Goal: Navigation & Orientation: Find specific page/section

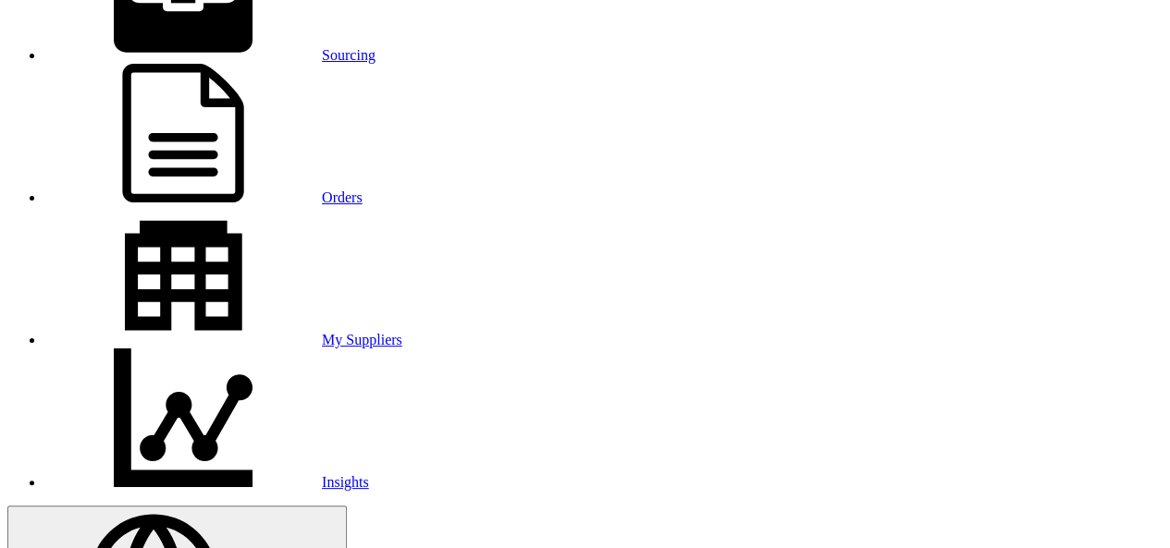
scroll to position [185, 0]
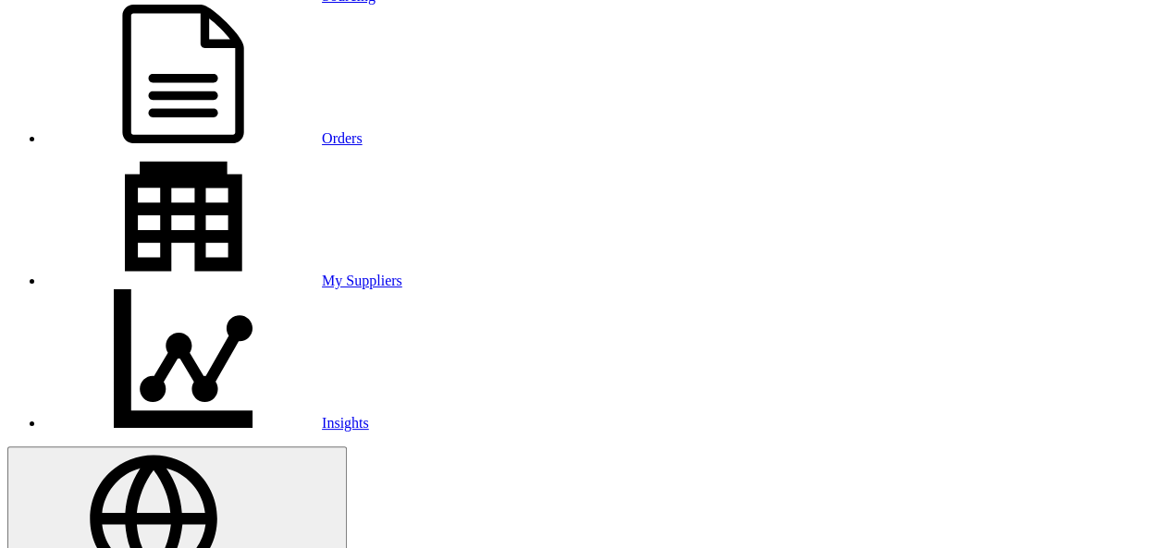
click at [361, 130] on link "Orders" at bounding box center [203, 138] width 318 height 16
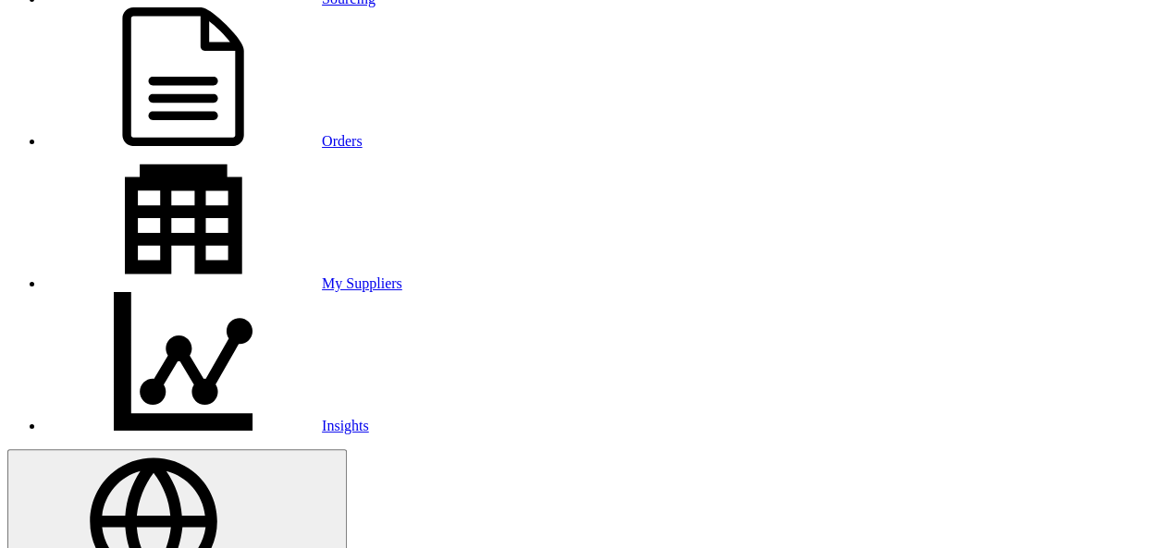
scroll to position [92, 0]
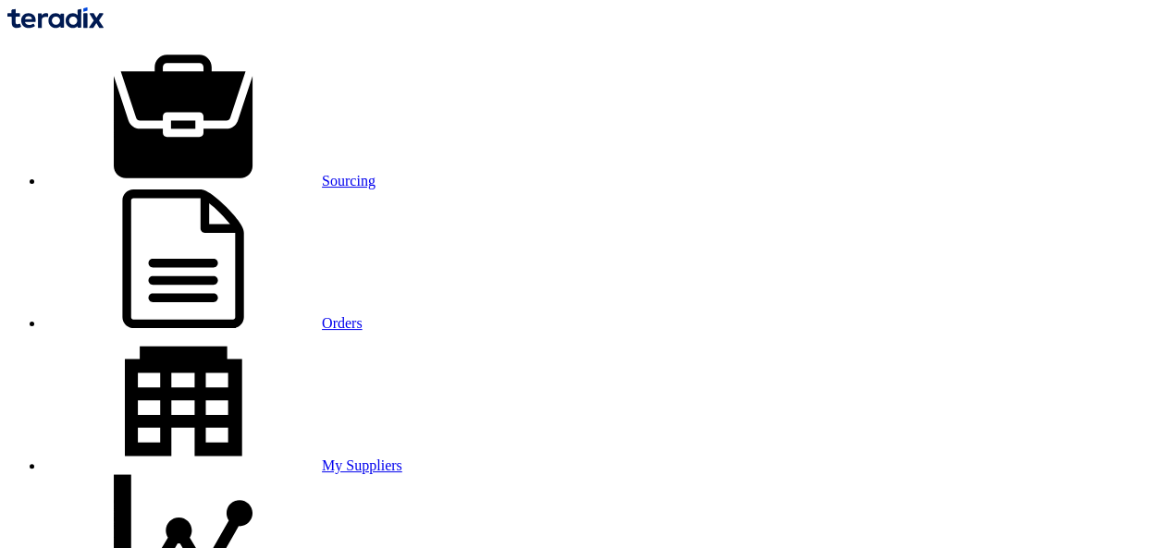
scroll to position [0, 0]
click at [256, 173] on link "Sourcing" at bounding box center [209, 181] width 331 height 16
click at [355, 315] on link "Orders" at bounding box center [203, 323] width 318 height 16
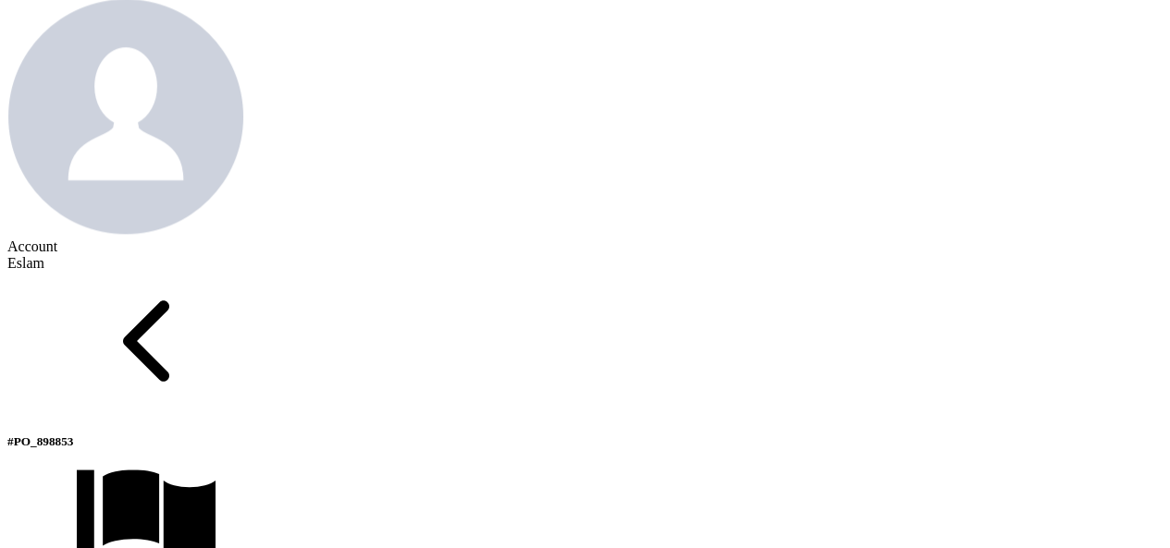
scroll to position [832, 0]
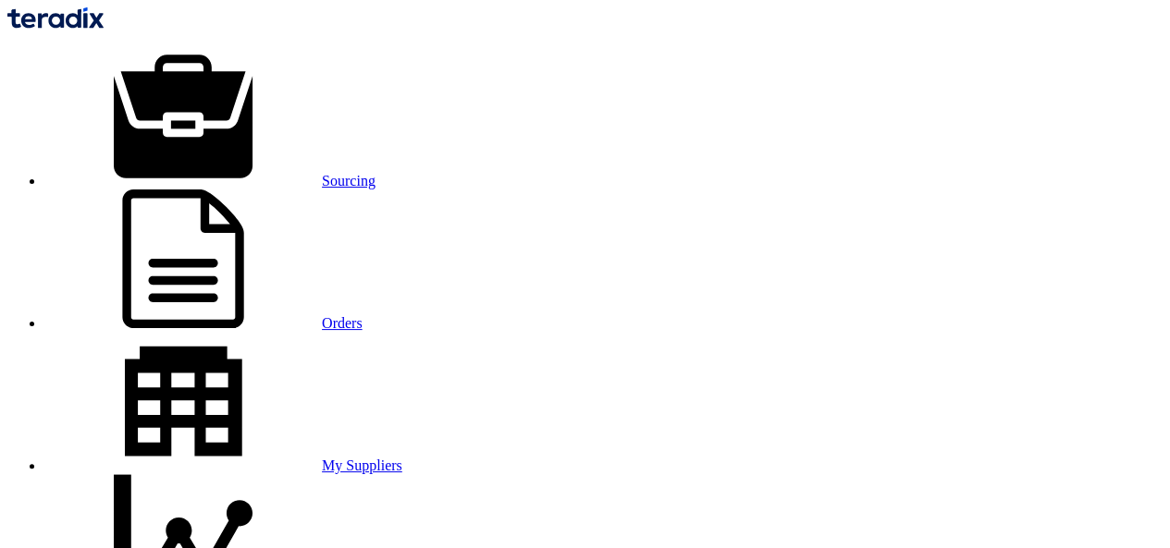
click at [215, 55] on use at bounding box center [183, 116] width 139 height 123
click at [337, 315] on link "Orders" at bounding box center [203, 323] width 318 height 16
click at [240, 173] on link "Sourcing" at bounding box center [209, 181] width 331 height 16
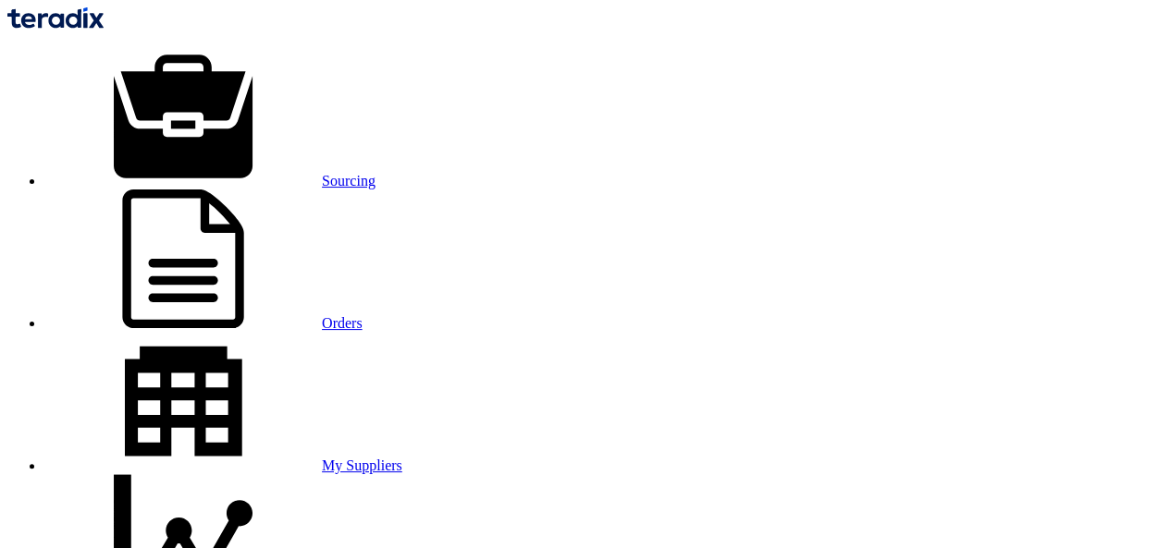
click at [233, 173] on link "Sourcing" at bounding box center [209, 181] width 331 height 16
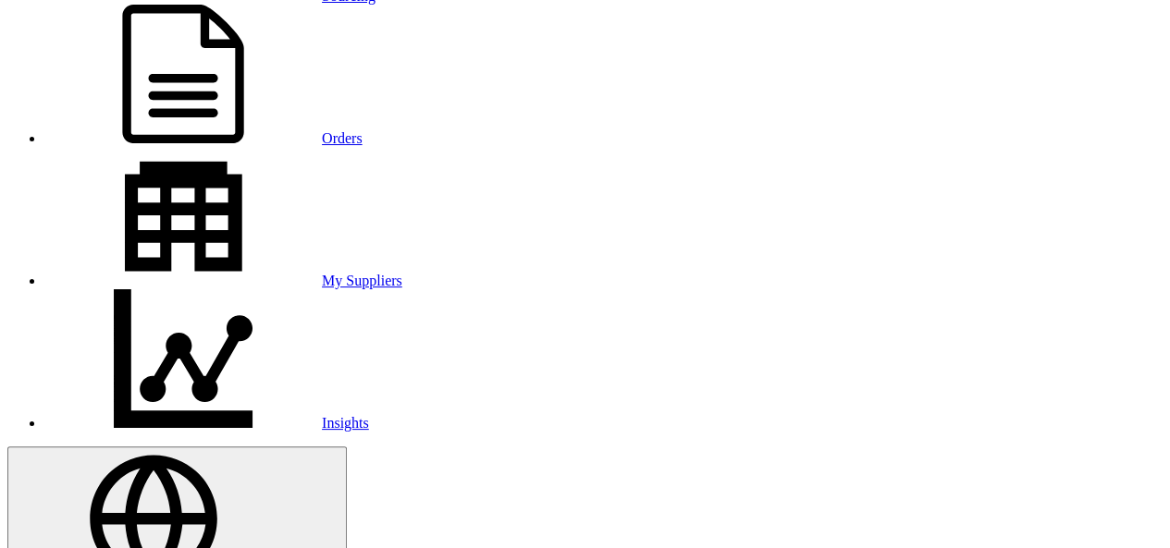
scroll to position [277, 0]
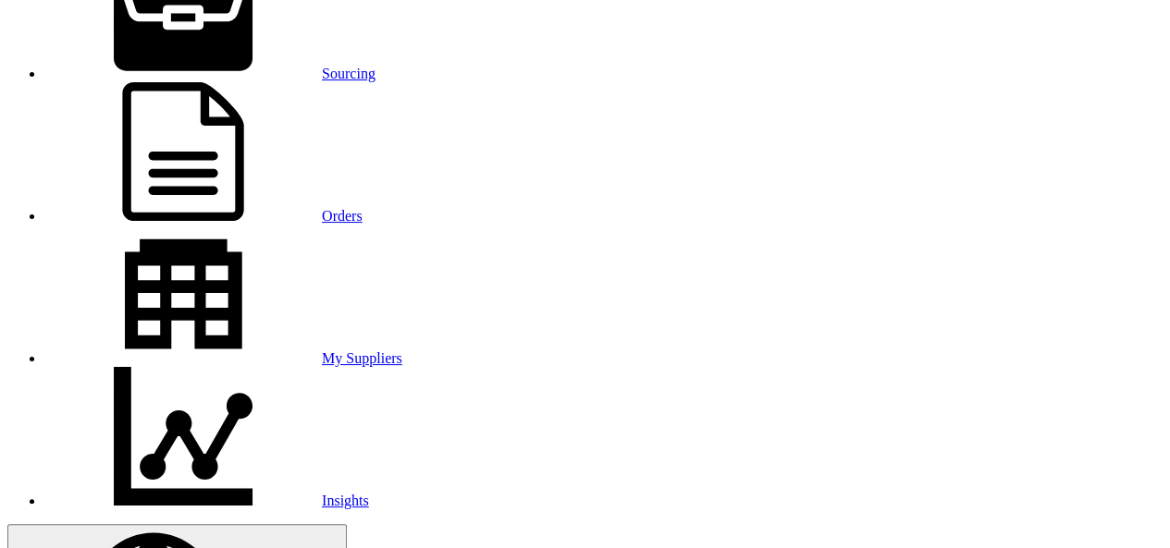
scroll to position [0, 0]
